Goal: Task Accomplishment & Management: Use online tool/utility

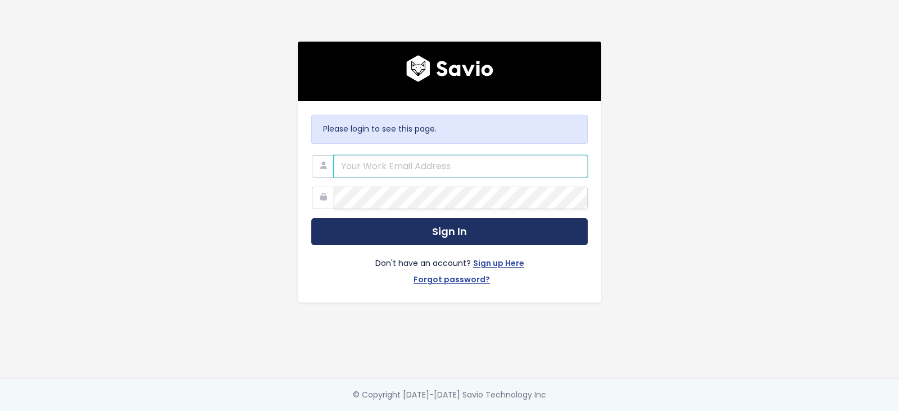
type input "support@betterproposals.io"
click at [468, 224] on button "Sign In" at bounding box center [449, 232] width 277 height 28
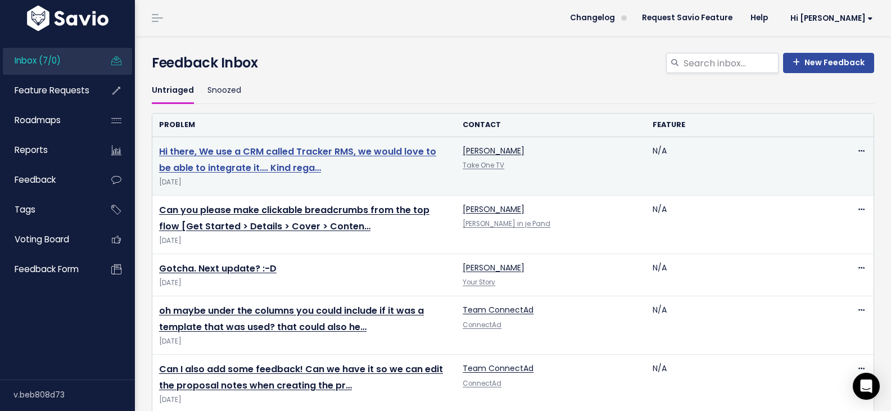
click at [293, 164] on link "Hi there, We use a CRM called Tracker RMS, we would love to be able to integrat…" at bounding box center [297, 159] width 277 height 29
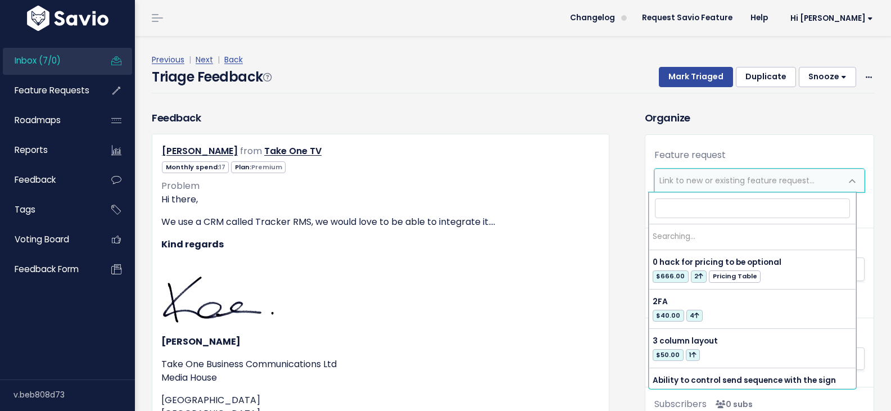
click at [677, 176] on span "Link to new or existing feature request..." at bounding box center [736, 180] width 155 height 11
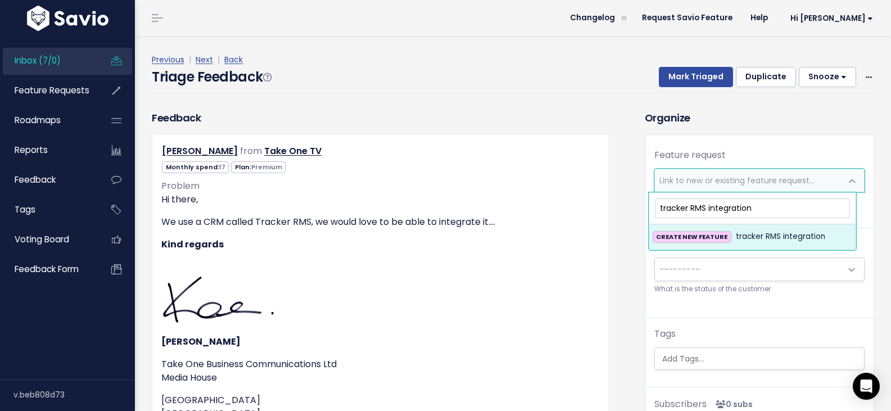
type input "tracker RMS integration"
click at [717, 242] on span "CREATE NEW FEATURE" at bounding box center [692, 237] width 79 height 12
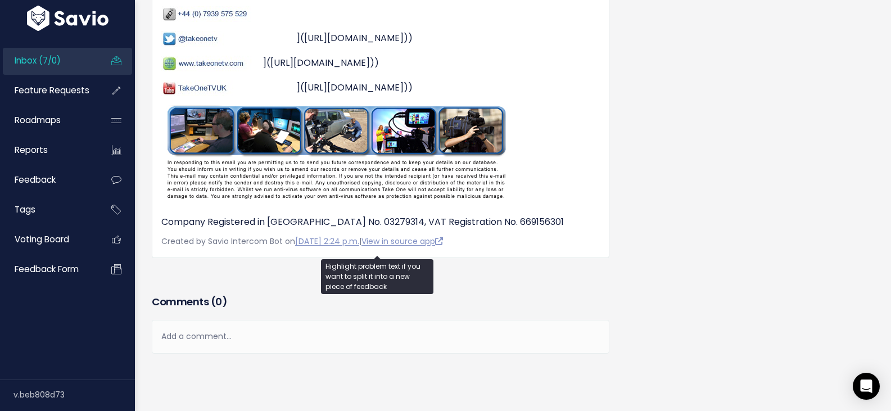
scroll to position [694, 0]
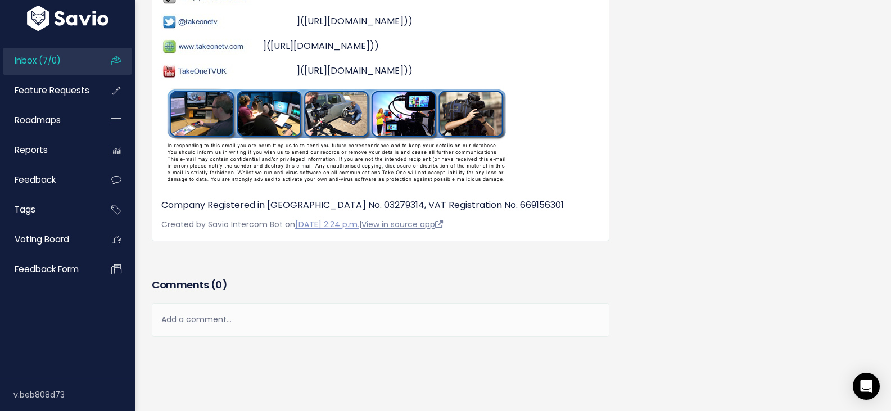
click at [397, 219] on link "View in source app" at bounding box center [401, 224] width 81 height 11
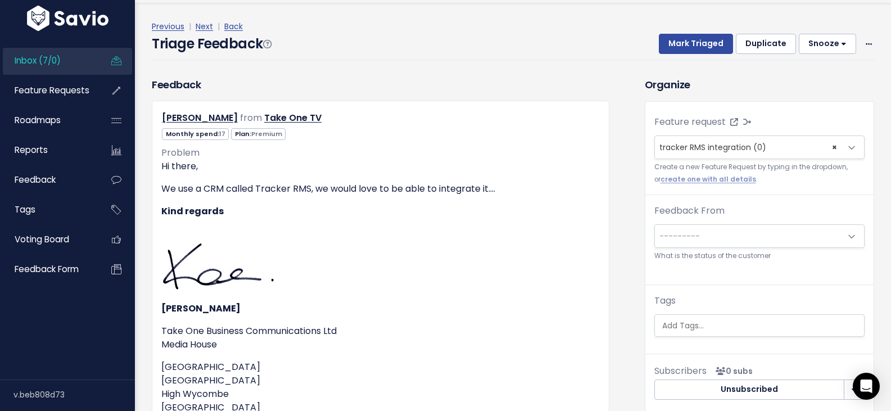
scroll to position [0, 0]
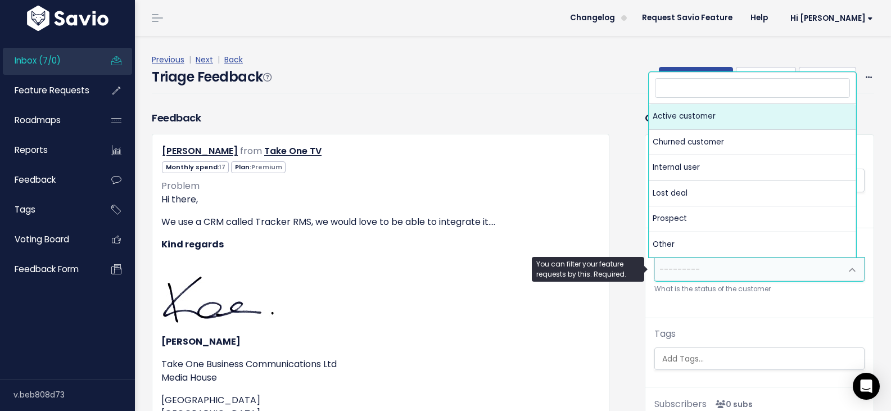
click at [741, 268] on span "---------" at bounding box center [748, 269] width 187 height 22
select select "ACTIVE"
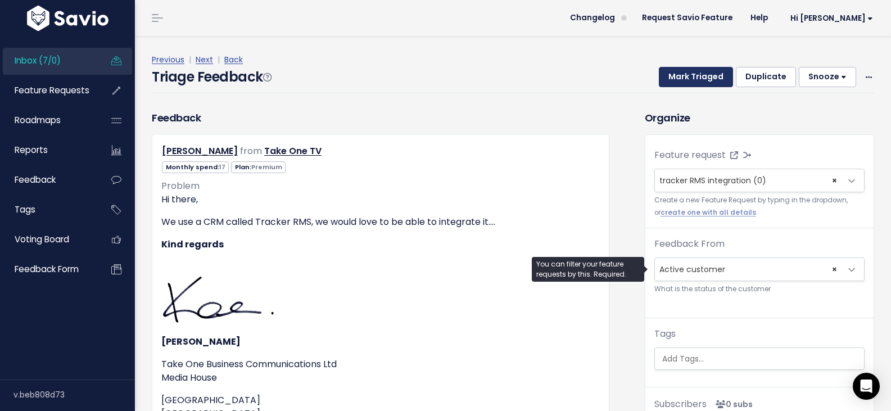
click at [687, 81] on button "Mark Triaged" at bounding box center [696, 77] width 74 height 20
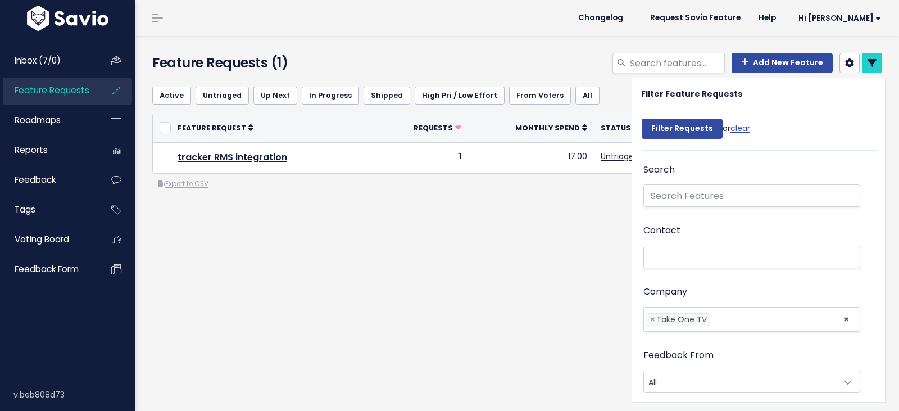
select select
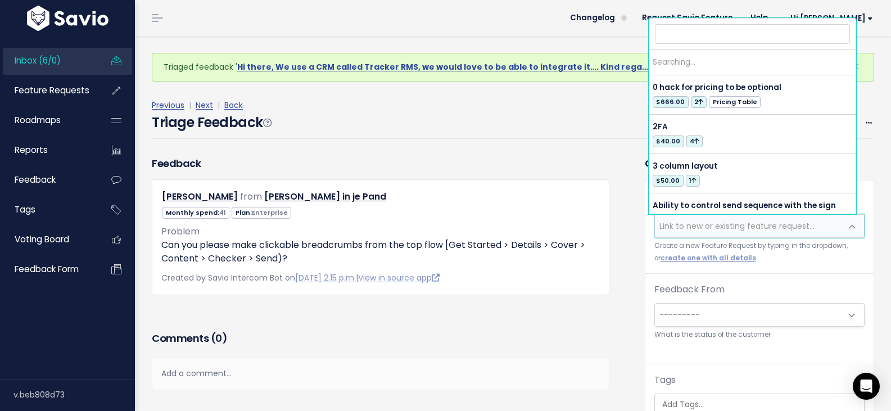
click at [716, 221] on span "Link to new or existing feature request..." at bounding box center [736, 225] width 155 height 11
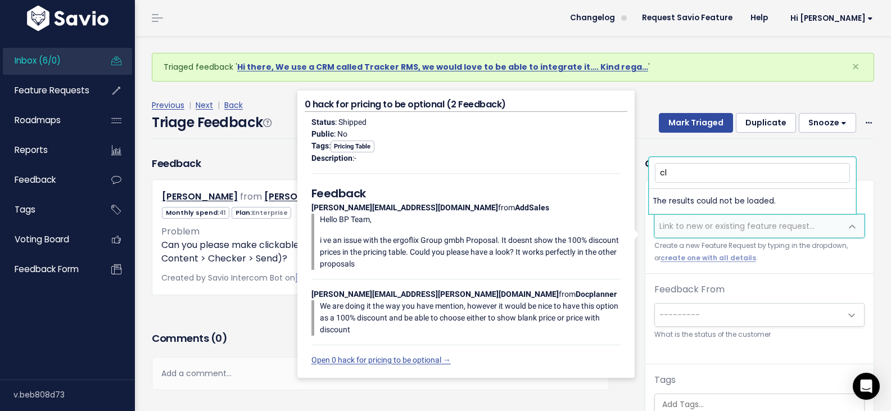
type input "cli"
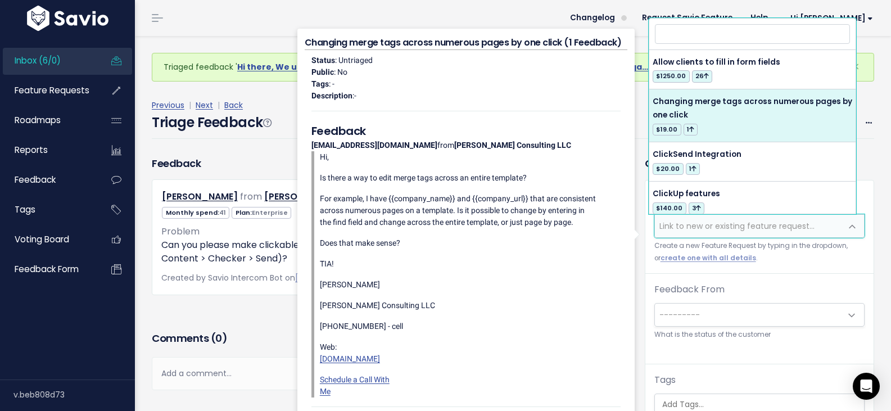
click at [252, 328] on div "Feedback Jelle Drijver from Peper in je Pand" at bounding box center [380, 242] width 474 height 173
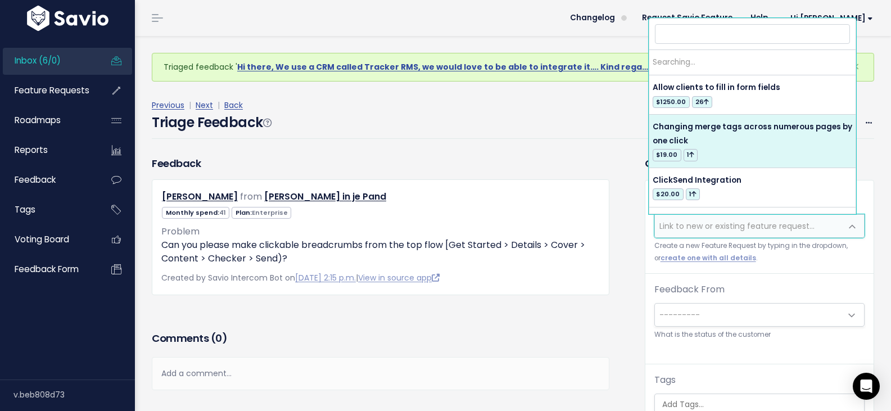
click at [696, 228] on span "Link to new or existing feature request..." at bounding box center [736, 225] width 155 height 11
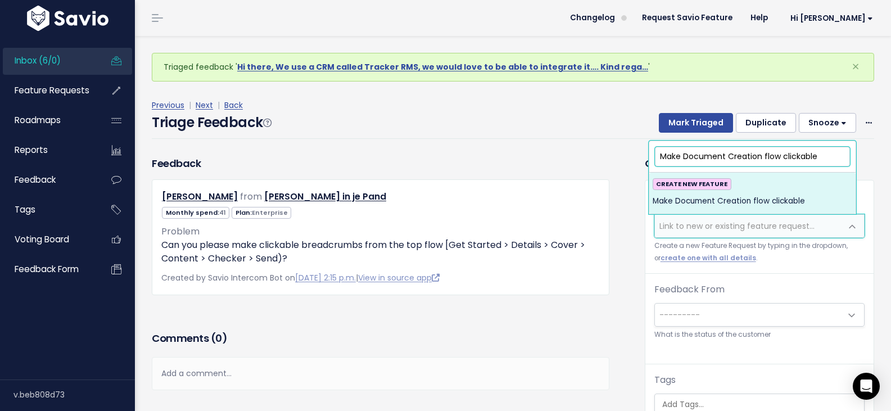
type input "Make Document Creation flow clickable"
click at [746, 193] on div "CREATE NEW FEATURE Make Document Creation flow clickable" at bounding box center [753, 193] width 200 height 30
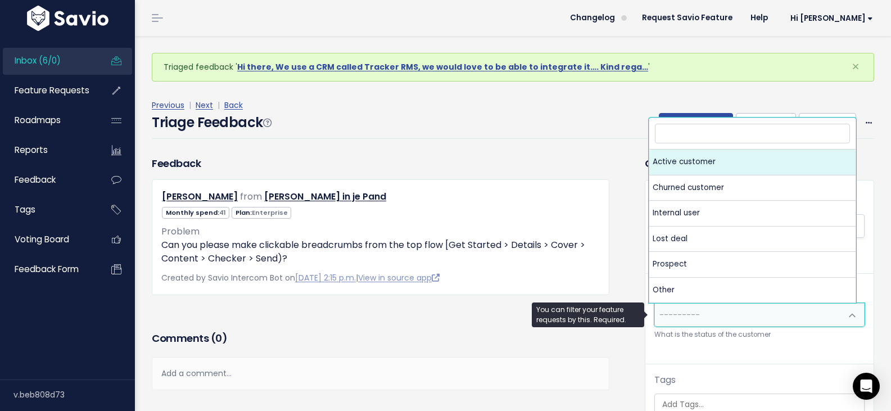
click at [778, 319] on span "---------" at bounding box center [748, 315] width 187 height 22
select select "ACTIVE"
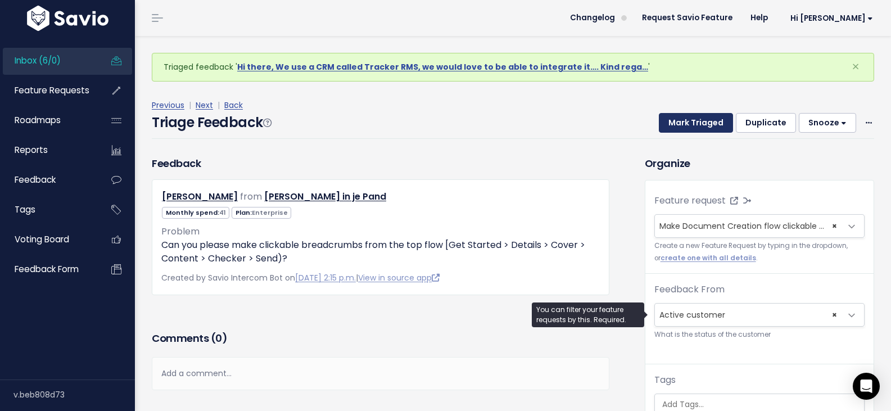
click at [681, 126] on button "Mark Triaged" at bounding box center [696, 123] width 74 height 20
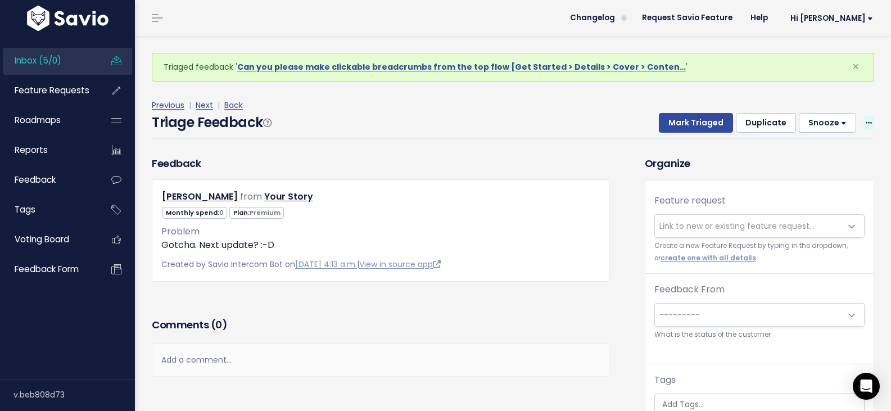
click at [866, 123] on icon at bounding box center [869, 123] width 6 height 7
click at [809, 175] on link "Delete" at bounding box center [824, 175] width 81 height 22
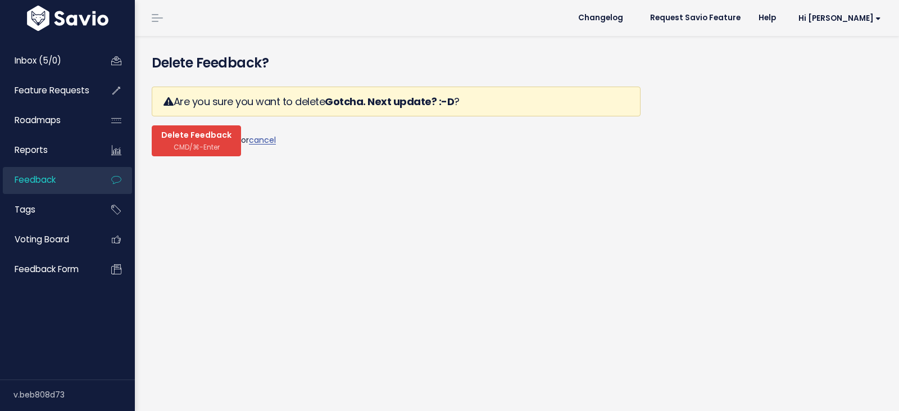
click at [208, 143] on span "CMD/⌘-Enter" at bounding box center [197, 147] width 46 height 8
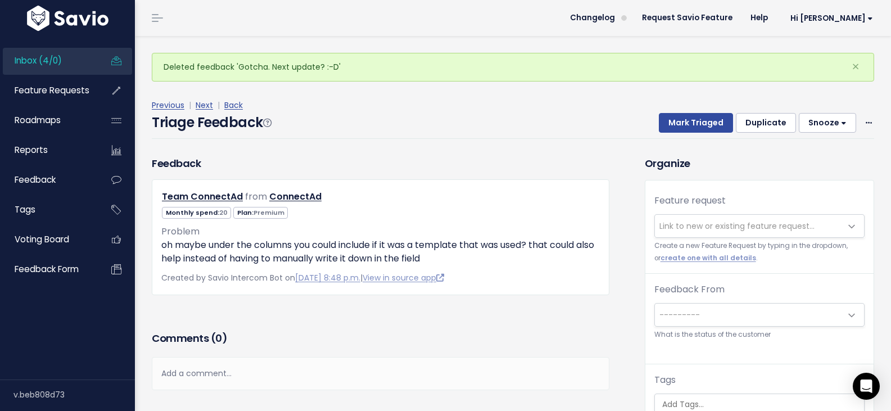
click at [758, 224] on span "Link to new or existing feature request..." at bounding box center [736, 225] width 155 height 11
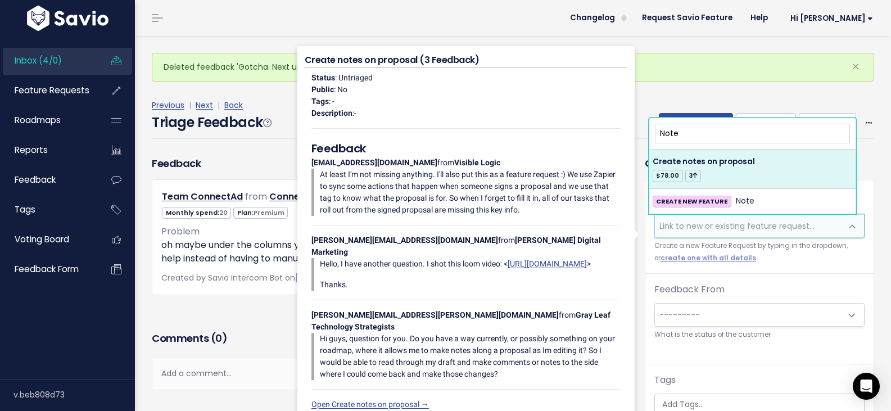
type input "Note"
select select "12689"
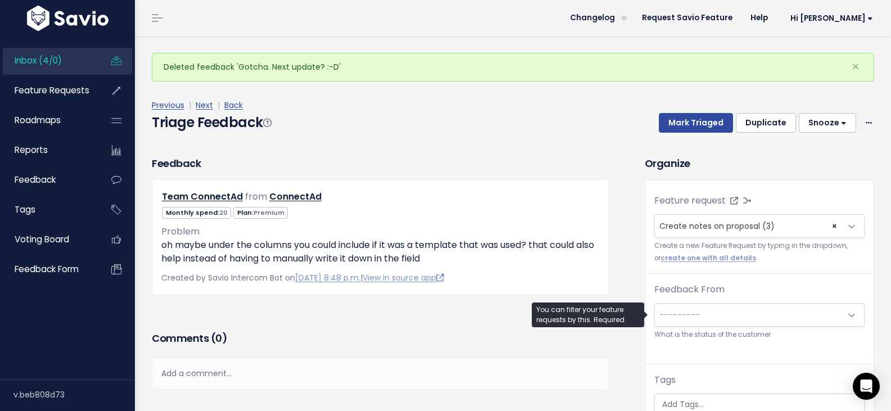
click at [743, 310] on span "---------" at bounding box center [748, 315] width 187 height 22
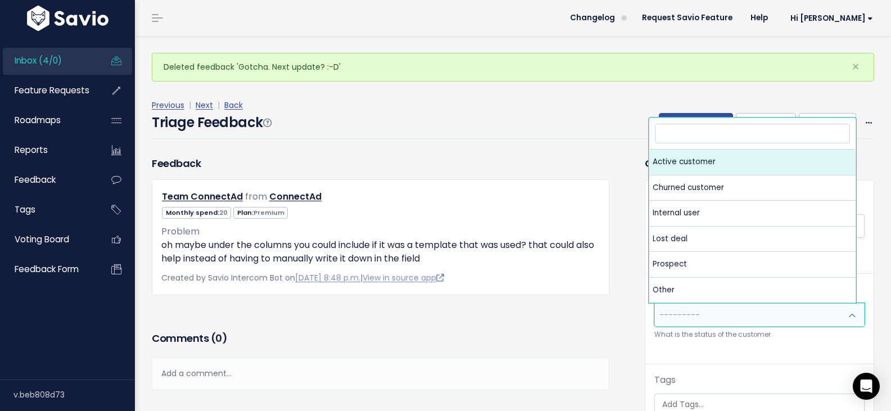
select select "ACTIVE"
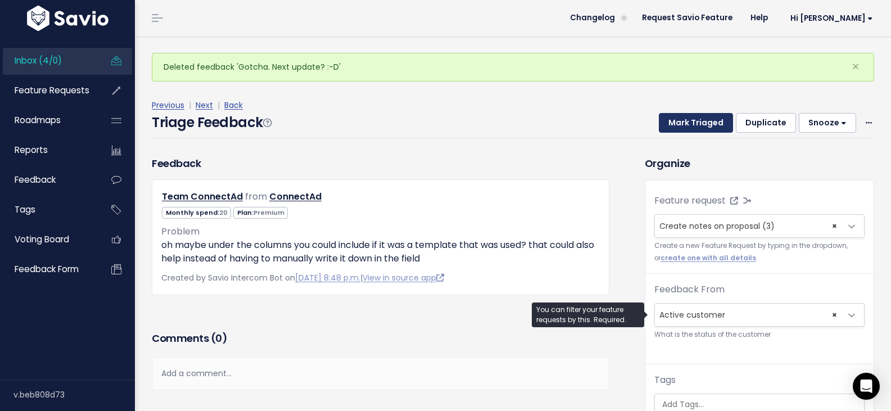
click at [687, 122] on button "Mark Triaged" at bounding box center [696, 123] width 74 height 20
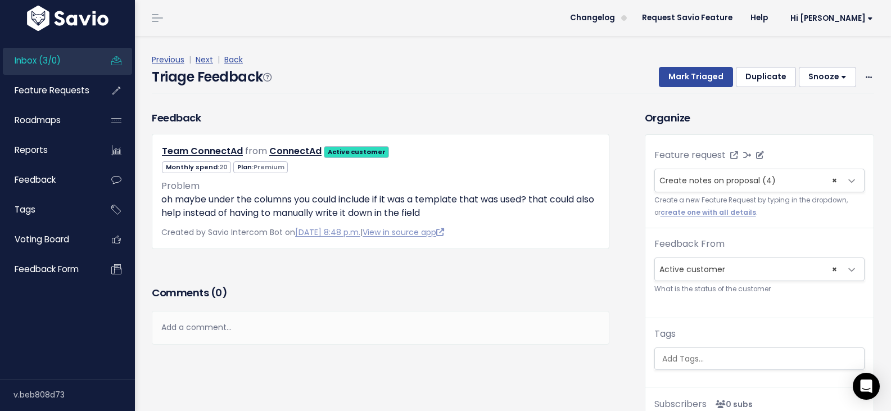
select select
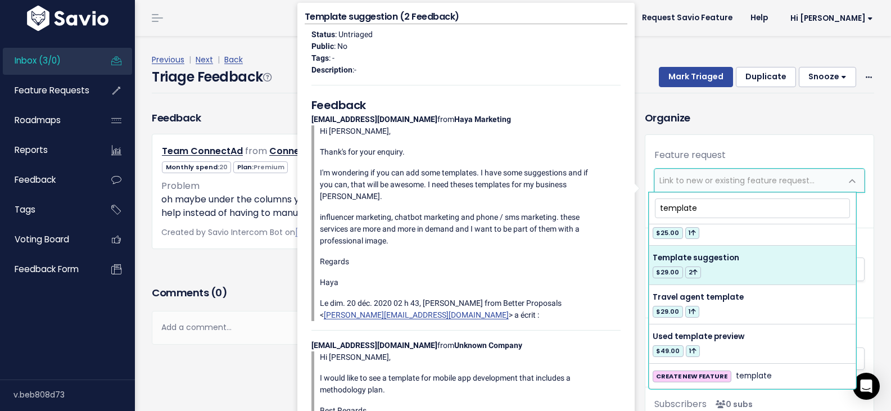
scroll to position [690, 0]
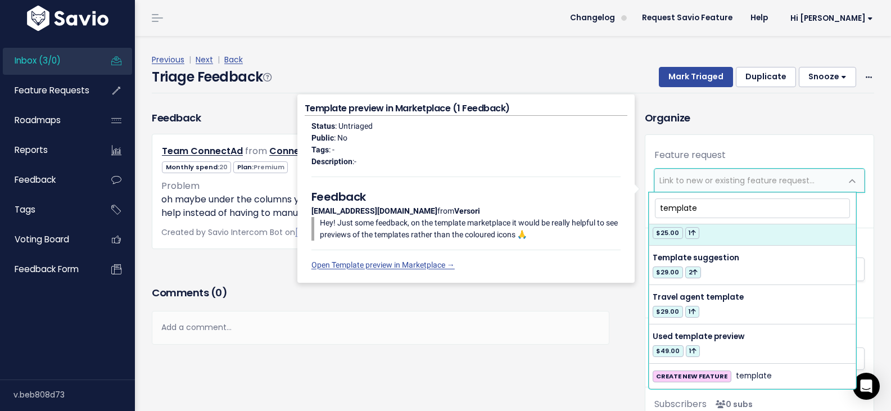
drag, startPoint x: 721, startPoint y: 207, endPoint x: 635, endPoint y: 209, distance: 86.0
click at [635, 209] on body "Inbox (3/0) Feature Requests Roadmaps" at bounding box center [445, 252] width 891 height 504
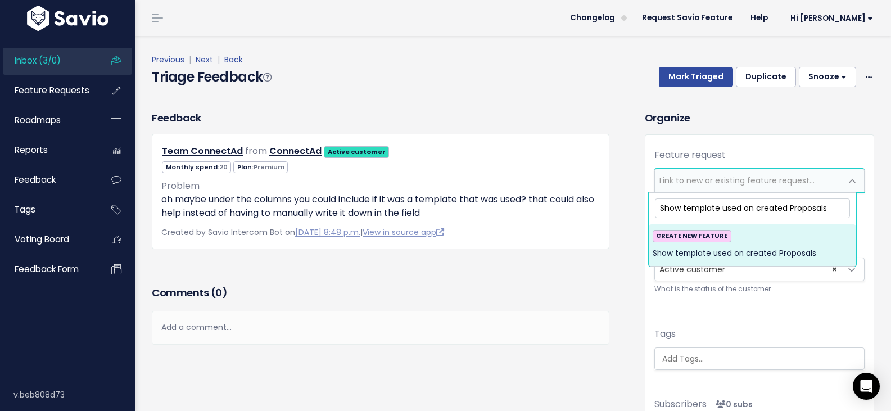
type input "Show template used on created Proposals"
click at [721, 254] on span "Show template used on created Proposals" at bounding box center [735, 253] width 164 height 13
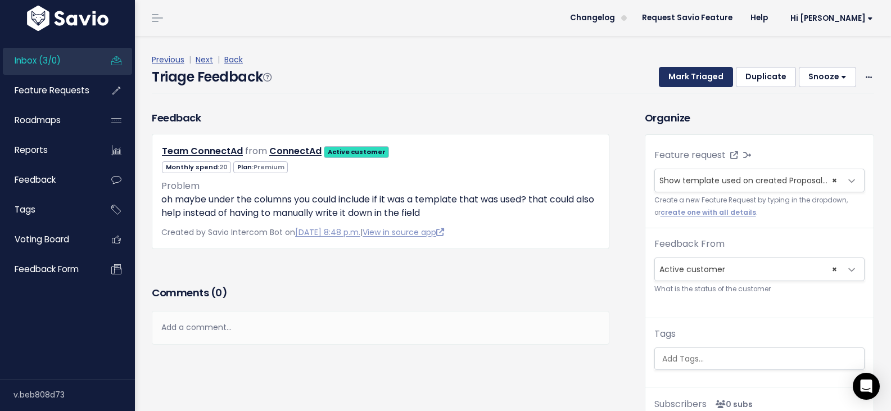
click at [685, 79] on button "Mark Triaged" at bounding box center [696, 77] width 74 height 20
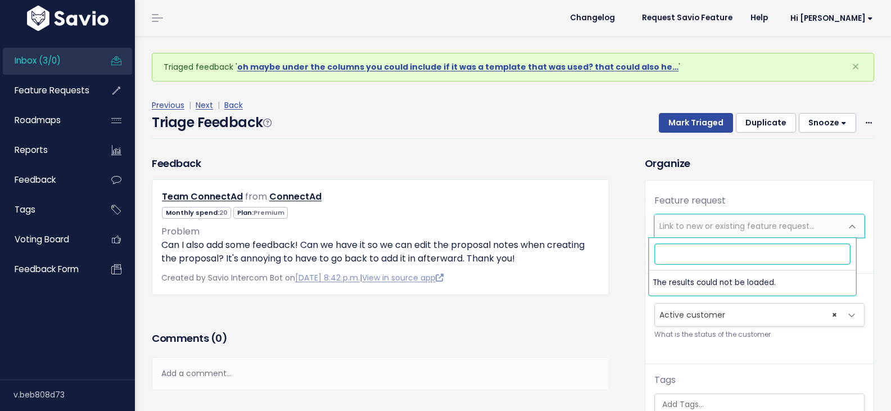
click at [730, 224] on span "Link to new or existing feature request..." at bounding box center [736, 225] width 155 height 11
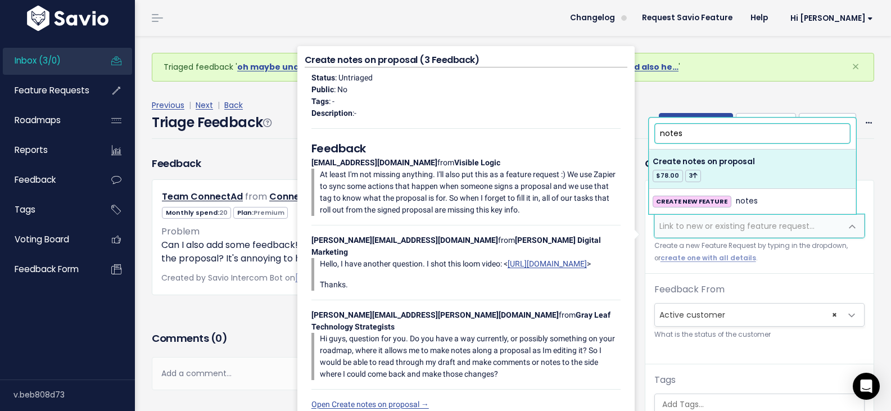
type input "notes"
select select "12689"
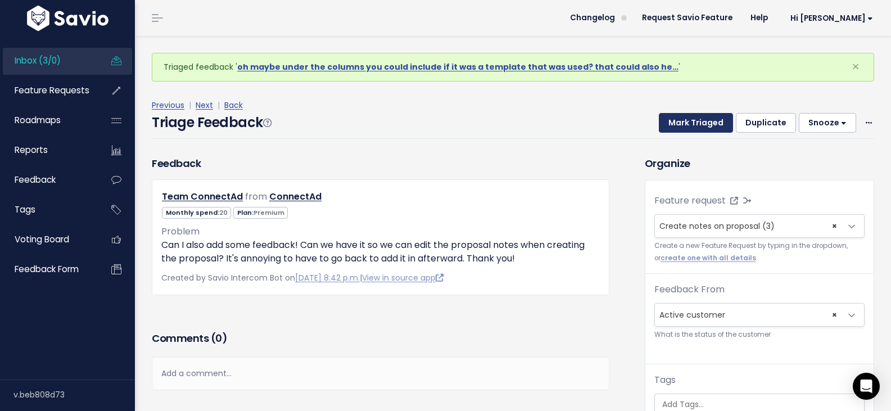
click at [694, 119] on button "Mark Triaged" at bounding box center [696, 123] width 74 height 20
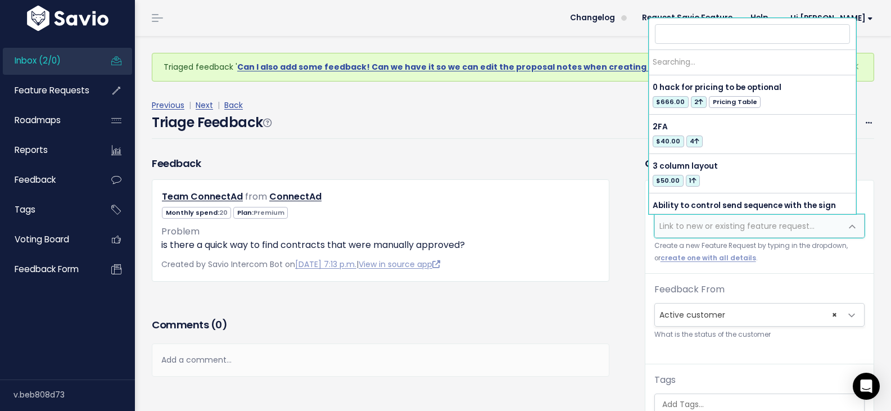
click at [706, 230] on span "Link to new or existing feature request..." at bounding box center [736, 225] width 155 height 11
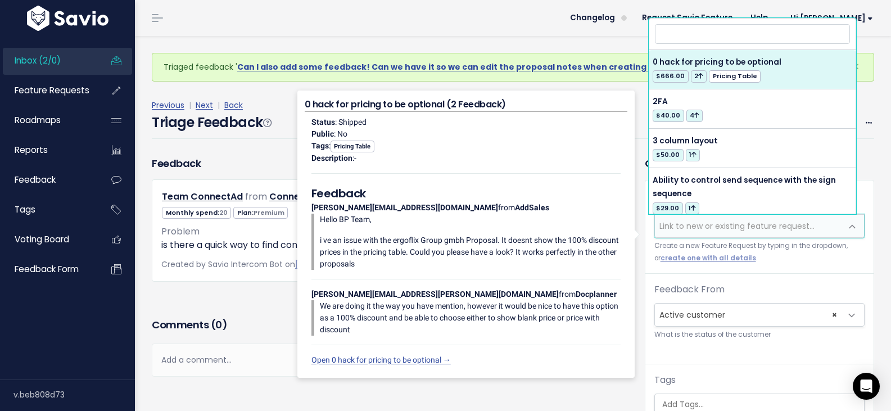
type input "L"
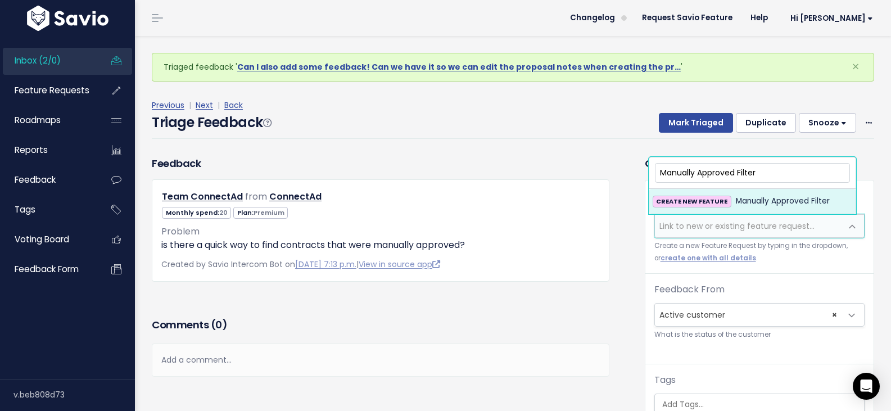
type input "Manually Approved Filter"
click at [730, 205] on div "CREATE NEW FEATURE Manually Approved Filter" at bounding box center [753, 200] width 200 height 13
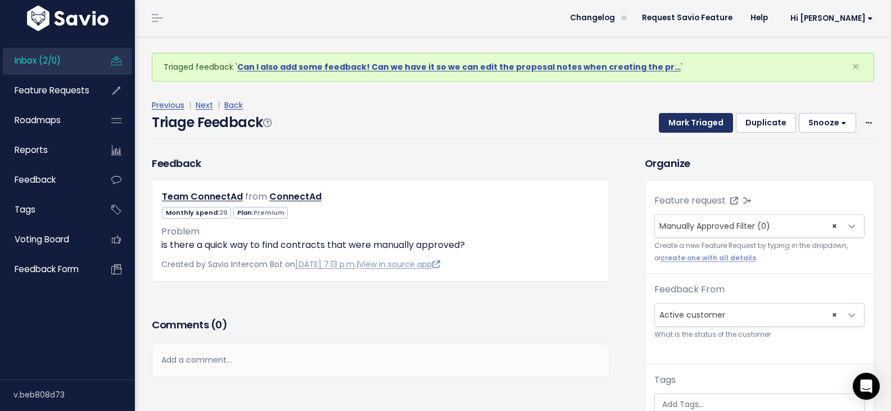
click at [678, 125] on button "Mark Triaged" at bounding box center [696, 123] width 74 height 20
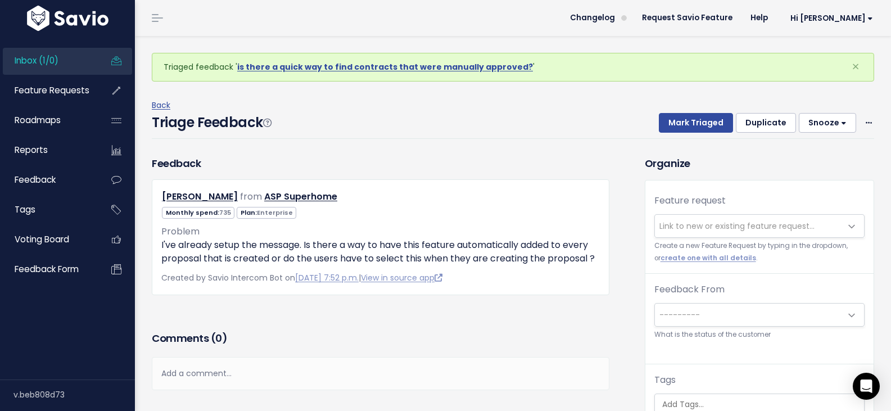
click at [725, 229] on span "Link to new or existing feature request..." at bounding box center [736, 225] width 155 height 11
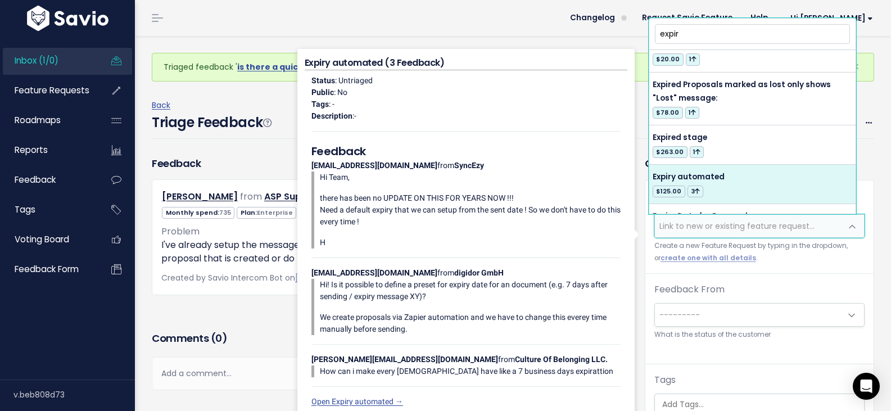
scroll to position [111, 0]
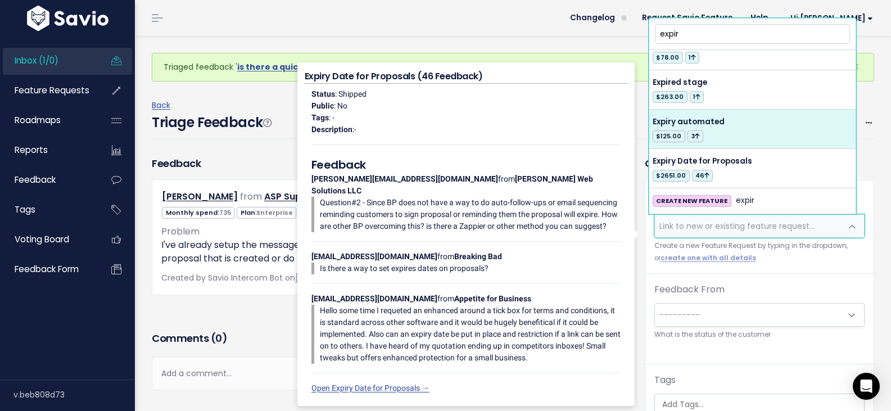
type input "expir"
select select "41693"
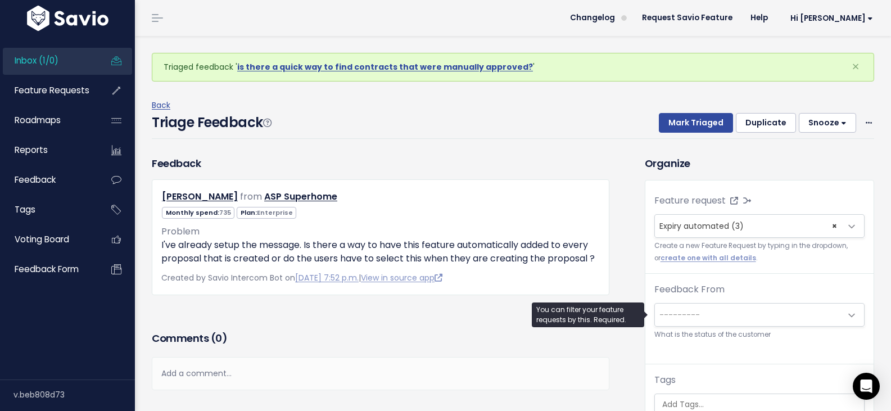
click at [735, 310] on span "---------" at bounding box center [748, 315] width 187 height 22
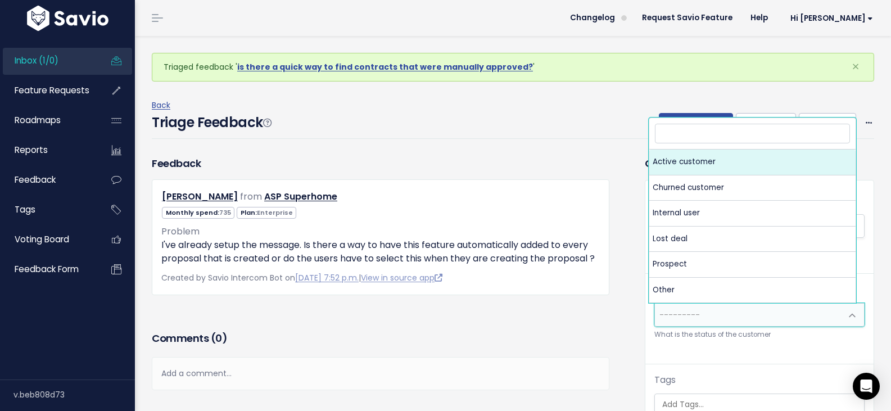
select select "ACTIVE"
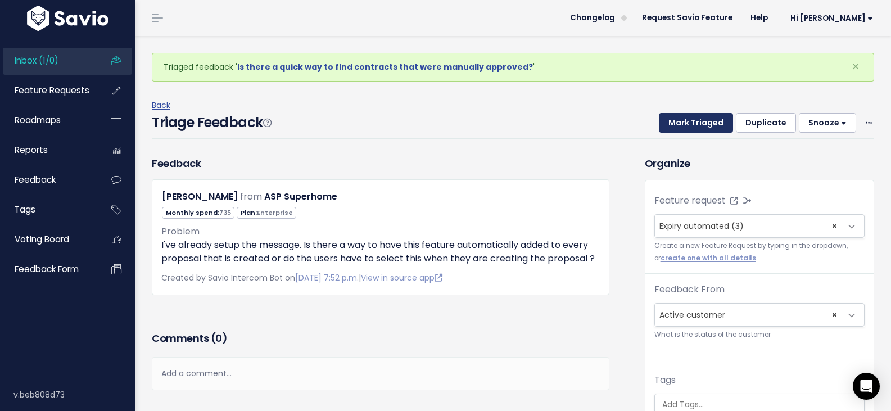
click at [685, 120] on button "Mark Triaged" at bounding box center [696, 123] width 74 height 20
